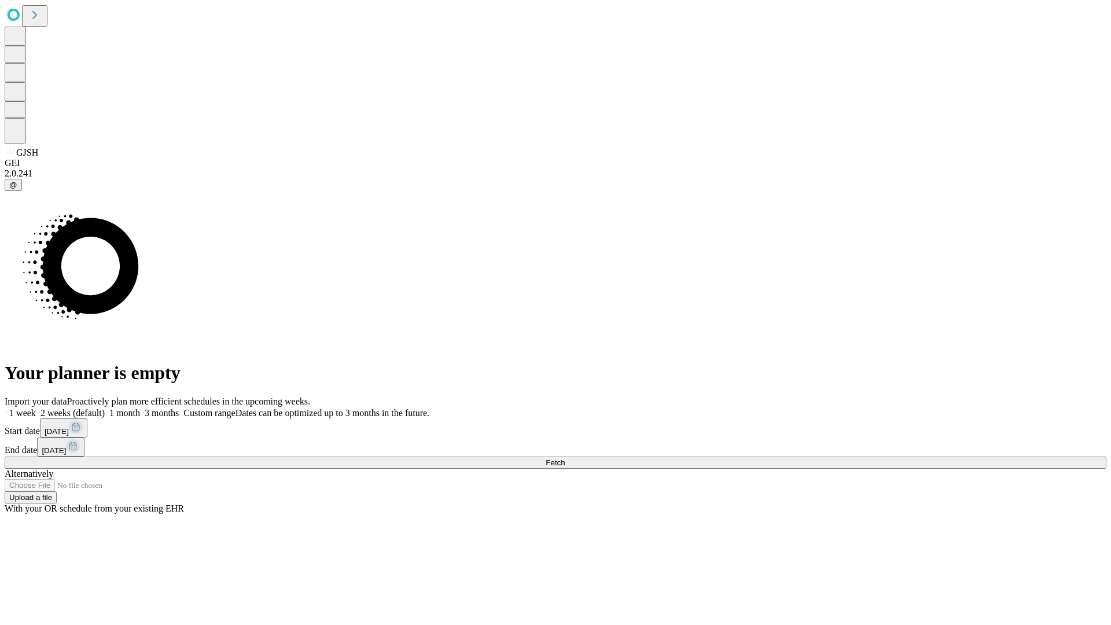
click at [565, 458] on span "Fetch" at bounding box center [555, 462] width 19 height 9
